Goal: Task Accomplishment & Management: Complete application form

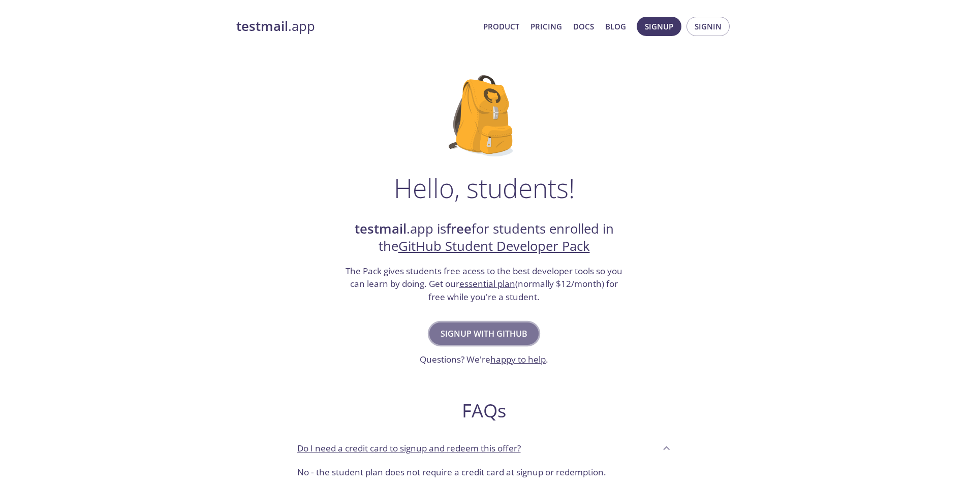
click at [498, 341] on button "Signup with GitHub" at bounding box center [483, 334] width 109 height 22
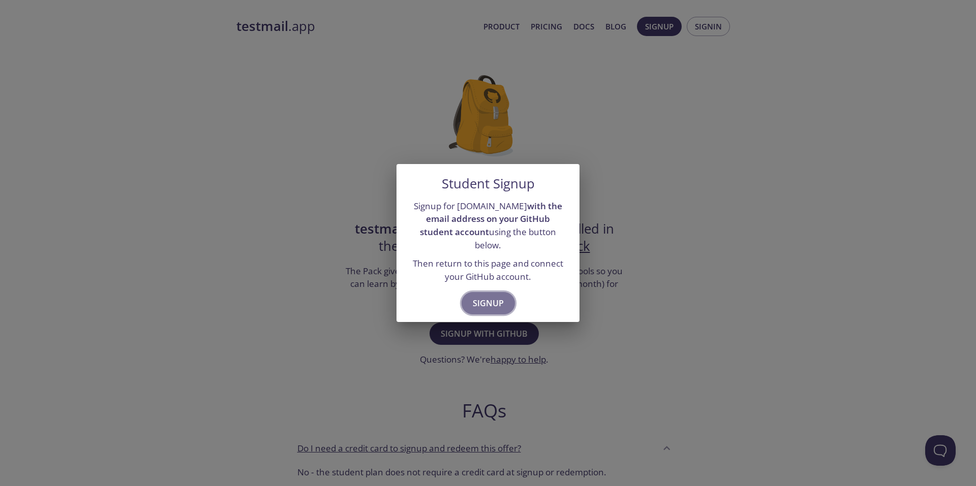
click at [487, 296] on span "Signup" at bounding box center [488, 303] width 31 height 14
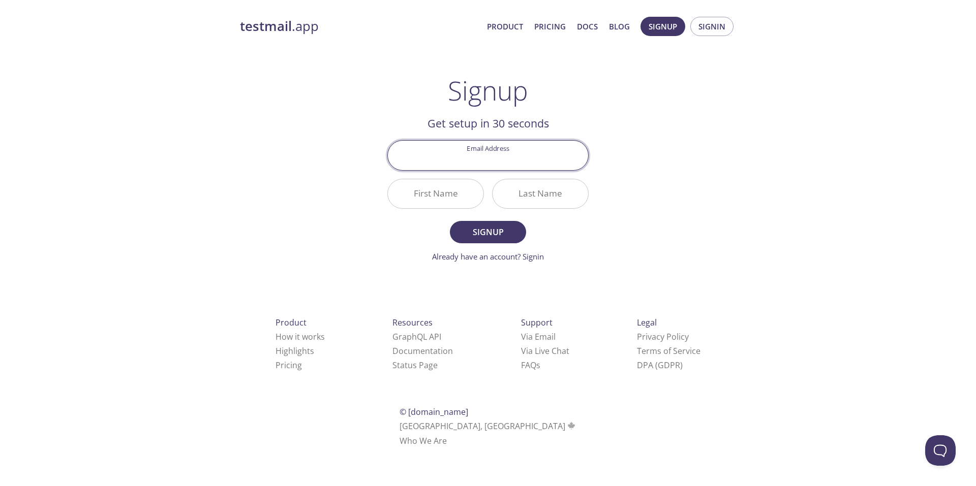
click at [477, 168] on input "Email Address" at bounding box center [488, 155] width 200 height 29
type input "[EMAIL_ADDRESS][DOMAIN_NAME]"
click at [458, 195] on input "First Name" at bounding box center [436, 193] width 96 height 29
type input "[PERSON_NAME]"
click at [533, 197] on input "Last Name" at bounding box center [540, 193] width 96 height 29
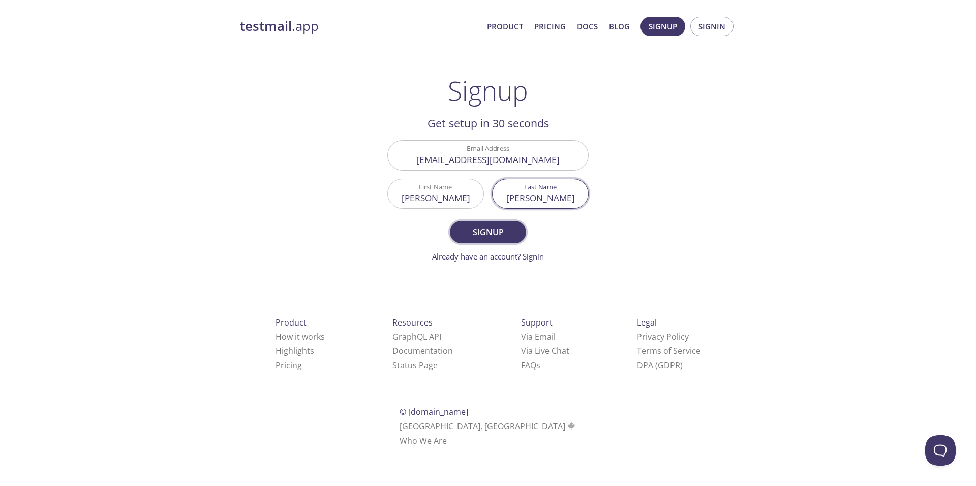
type input "[PERSON_NAME]"
click at [507, 230] on span "Signup" at bounding box center [488, 232] width 54 height 14
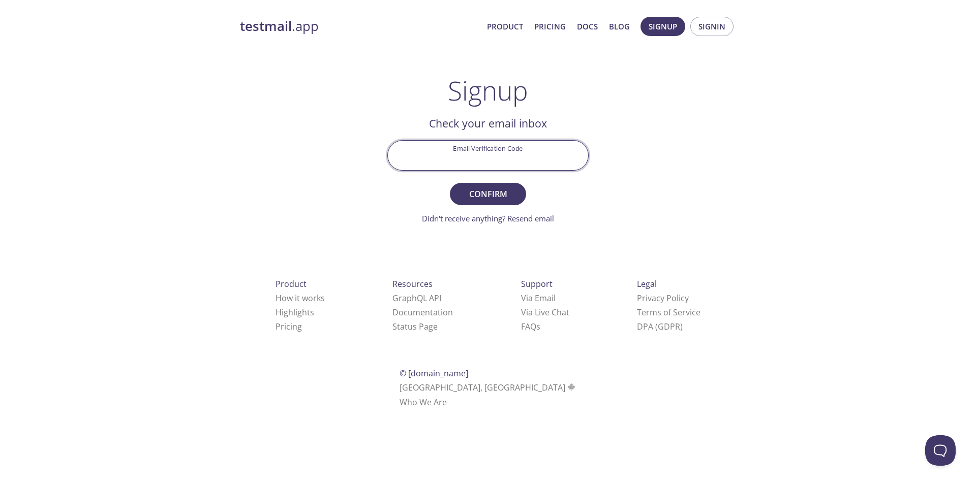
click at [501, 151] on input "Email Verification Code" at bounding box center [488, 155] width 200 height 29
click at [427, 154] on input "Email Verification Code" at bounding box center [488, 155] width 200 height 29
paste input "2W11HFX"
type input "2W11HFX"
click at [479, 191] on span "Confirm" at bounding box center [488, 194] width 54 height 14
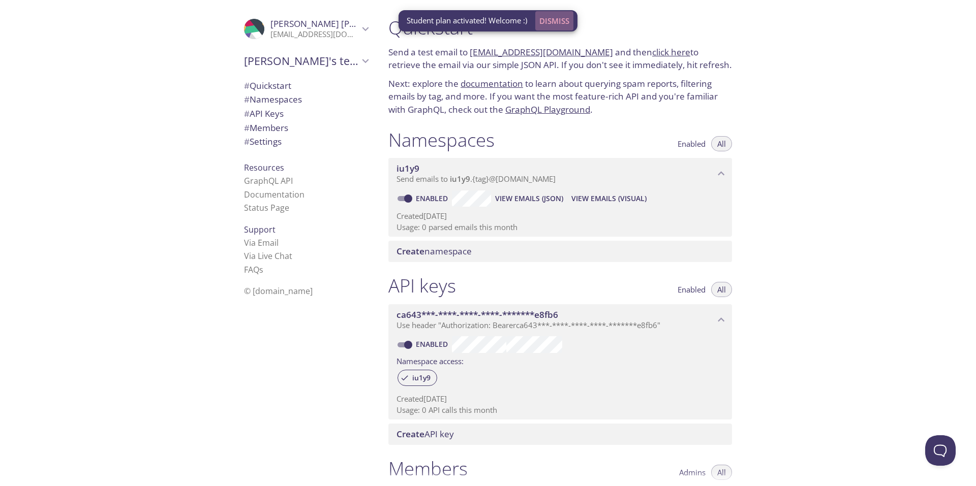
click at [554, 16] on span "Dismiss" at bounding box center [554, 20] width 30 height 13
